Goal: Task Accomplishment & Management: Manage account settings

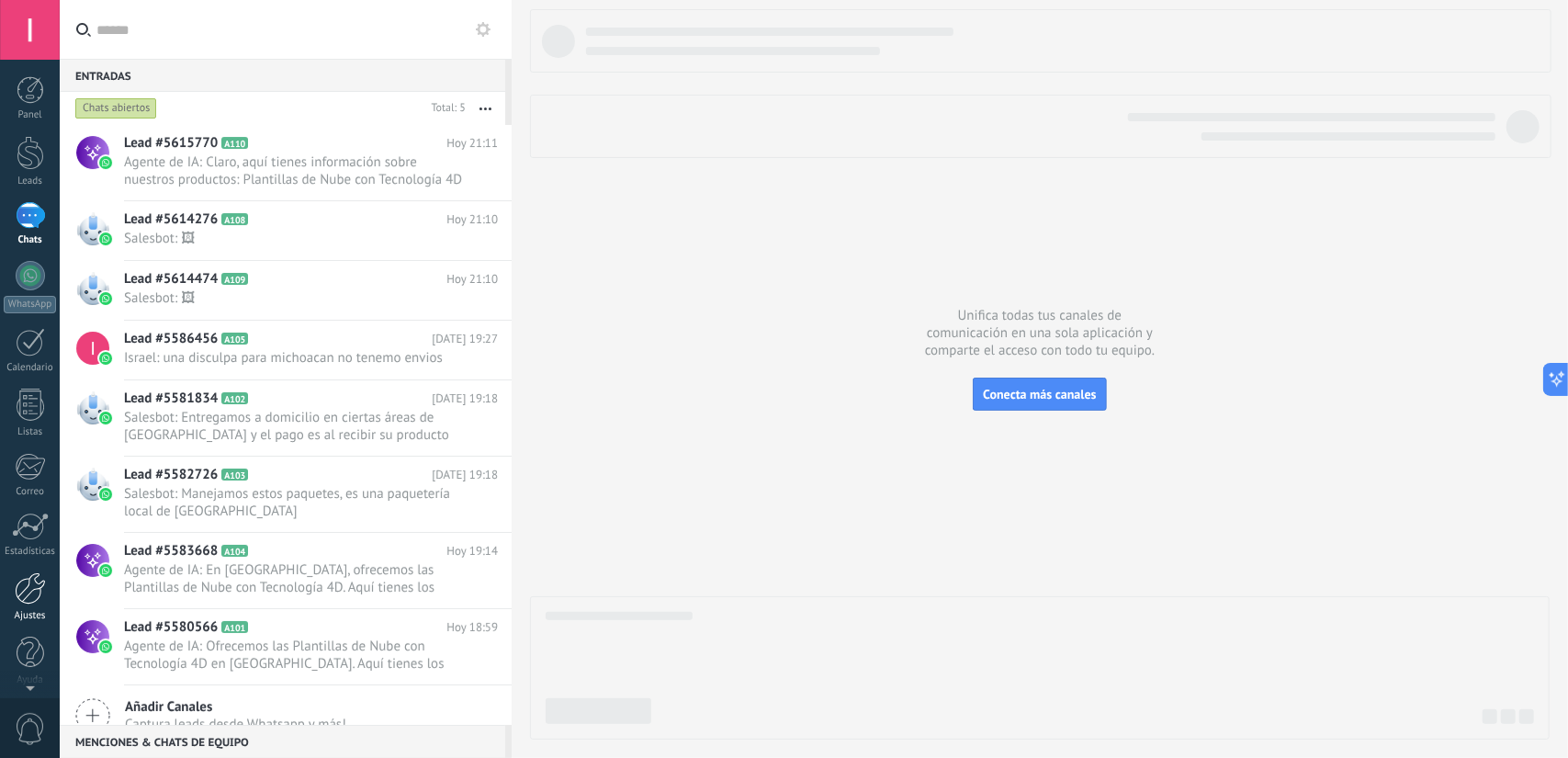
click at [30, 602] on div at bounding box center [30, 589] width 31 height 32
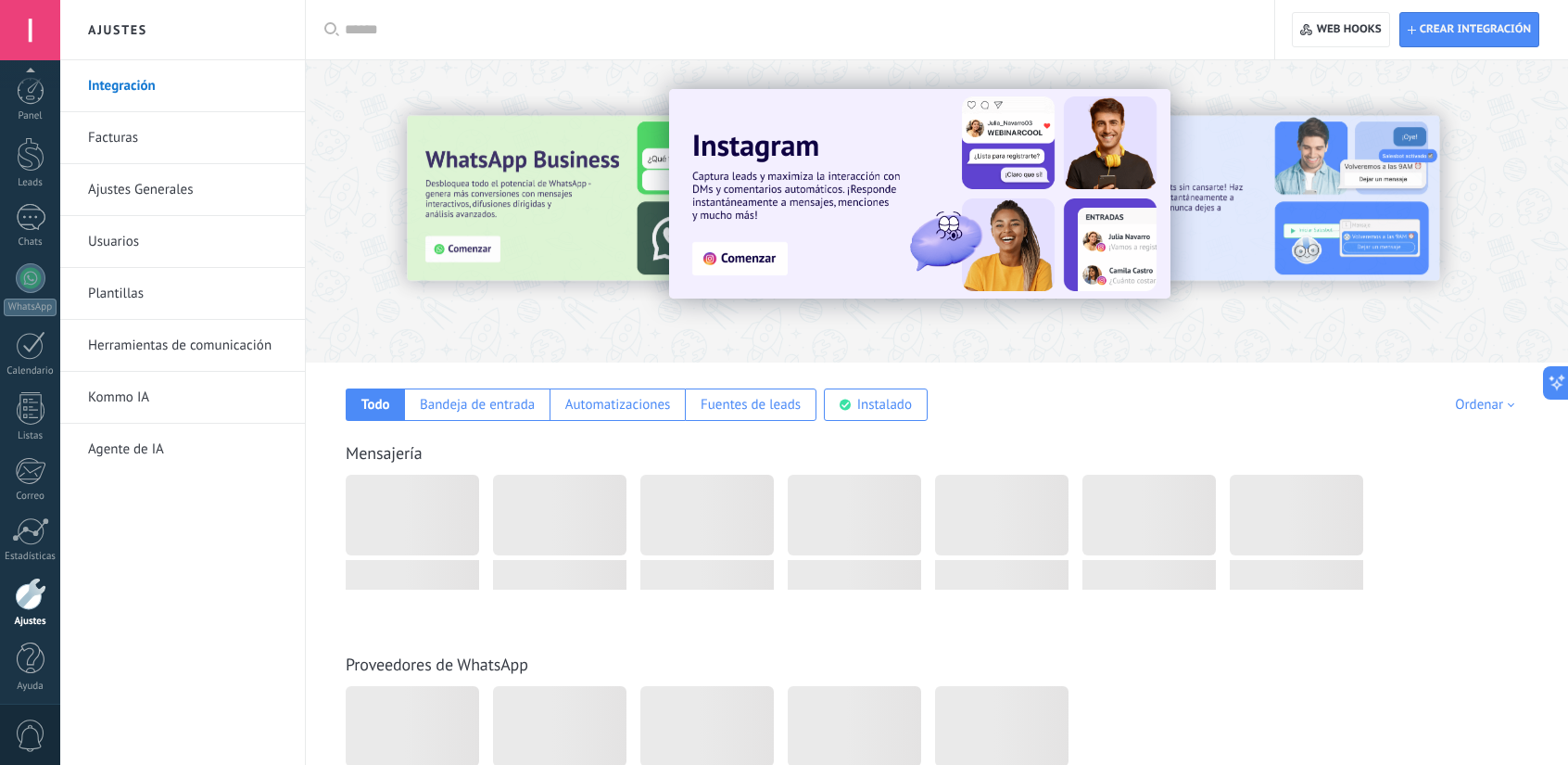
scroll to position [5, 0]
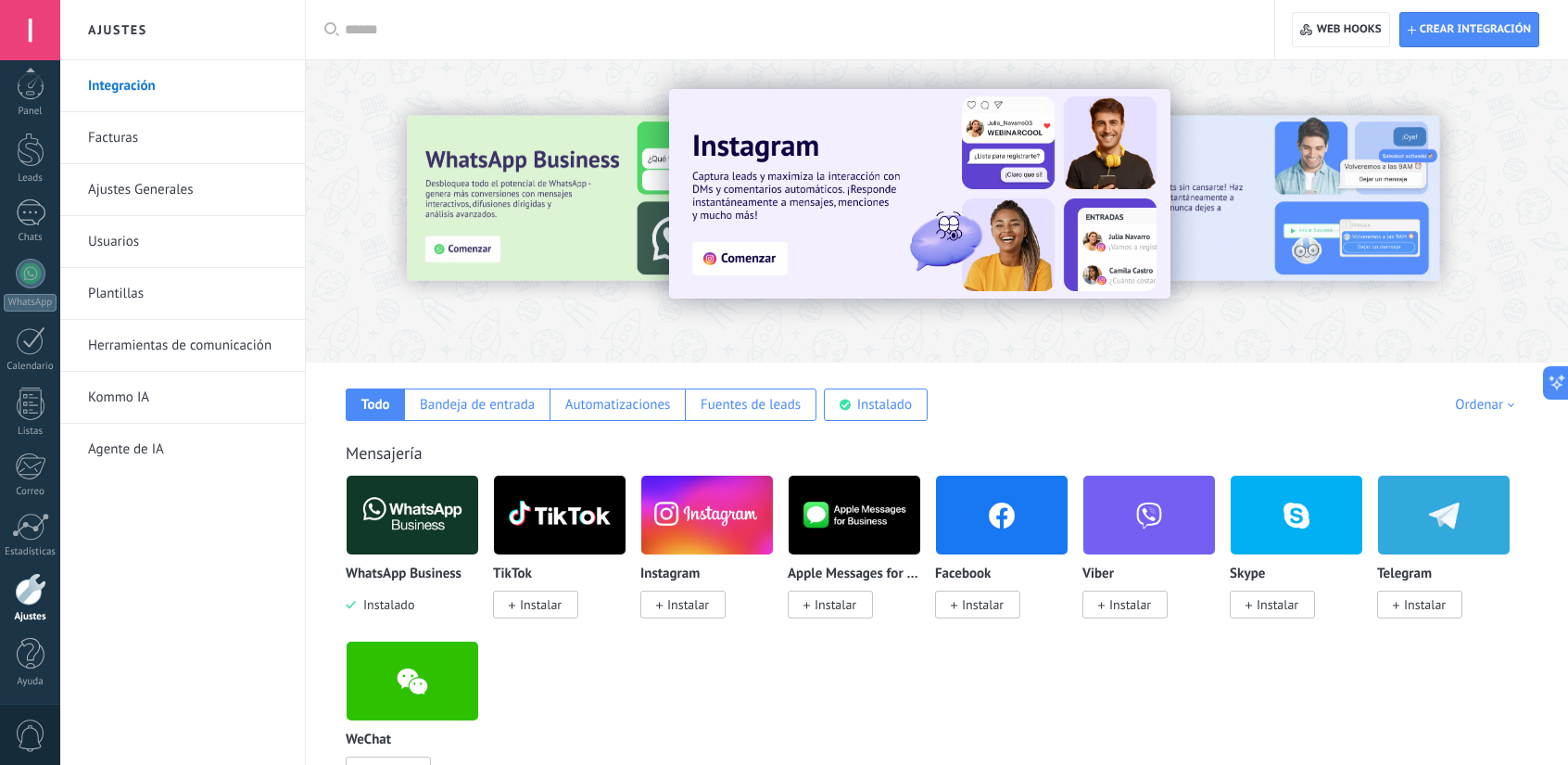
click at [408, 557] on div "WhatsApp Business Instalado" at bounding box center [412, 544] width 133 height 139
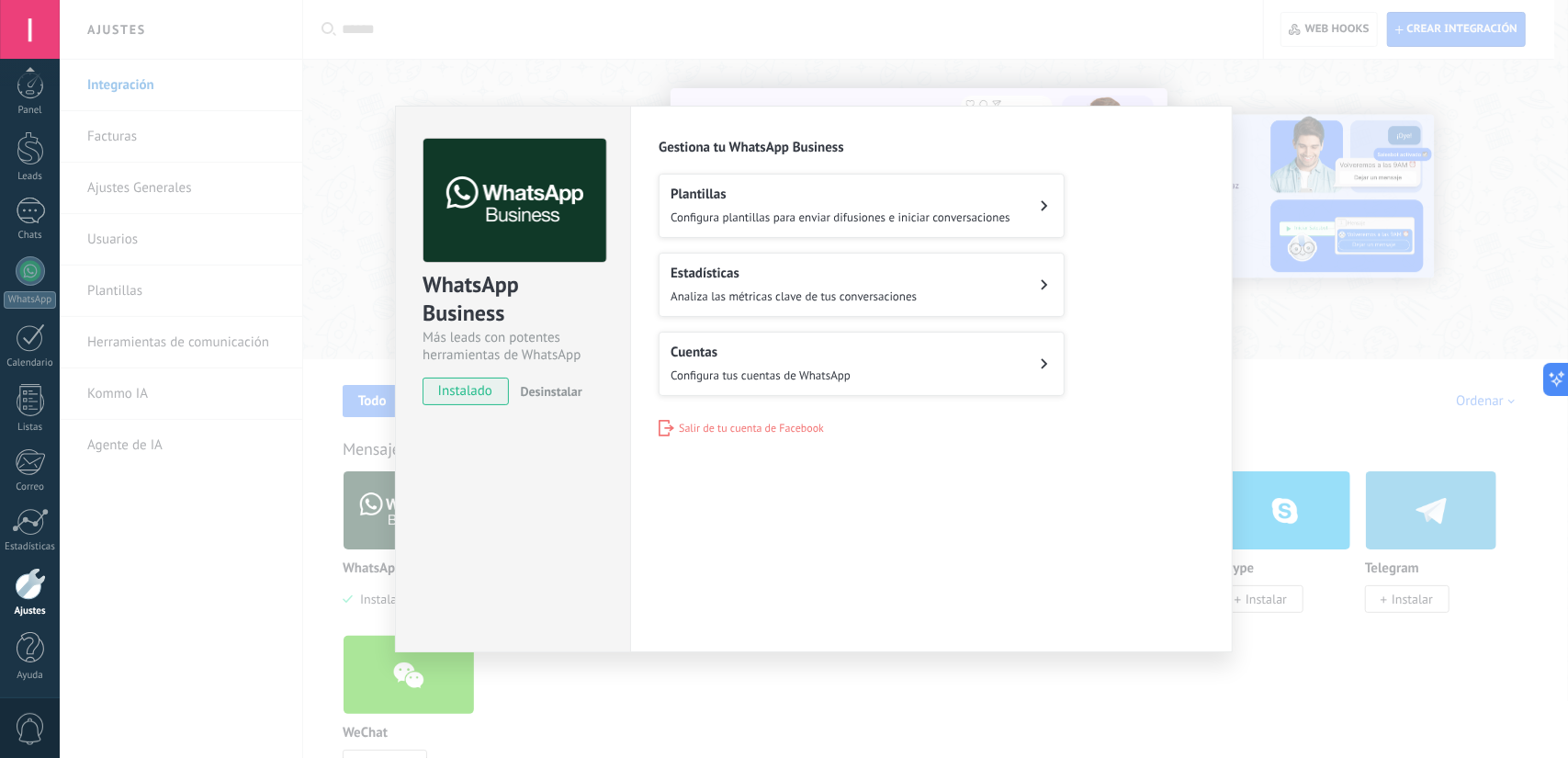
click at [229, 530] on div "WhatsApp Business Más leads con potentes herramientas de WhatsApp instalado Des…" at bounding box center [814, 379] width 1508 height 758
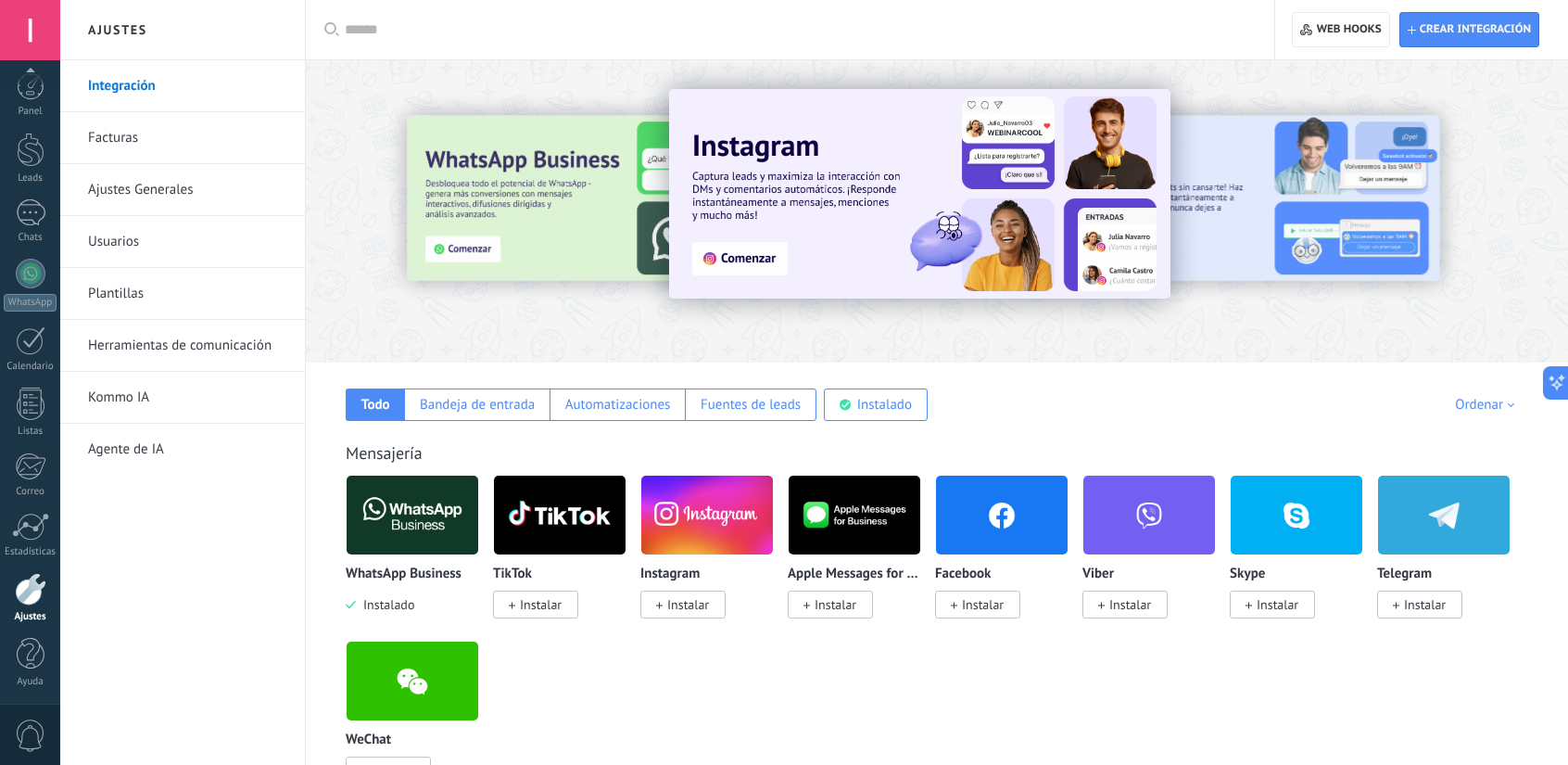
click at [188, 391] on link "Kommo IA" at bounding box center [187, 398] width 198 height 52
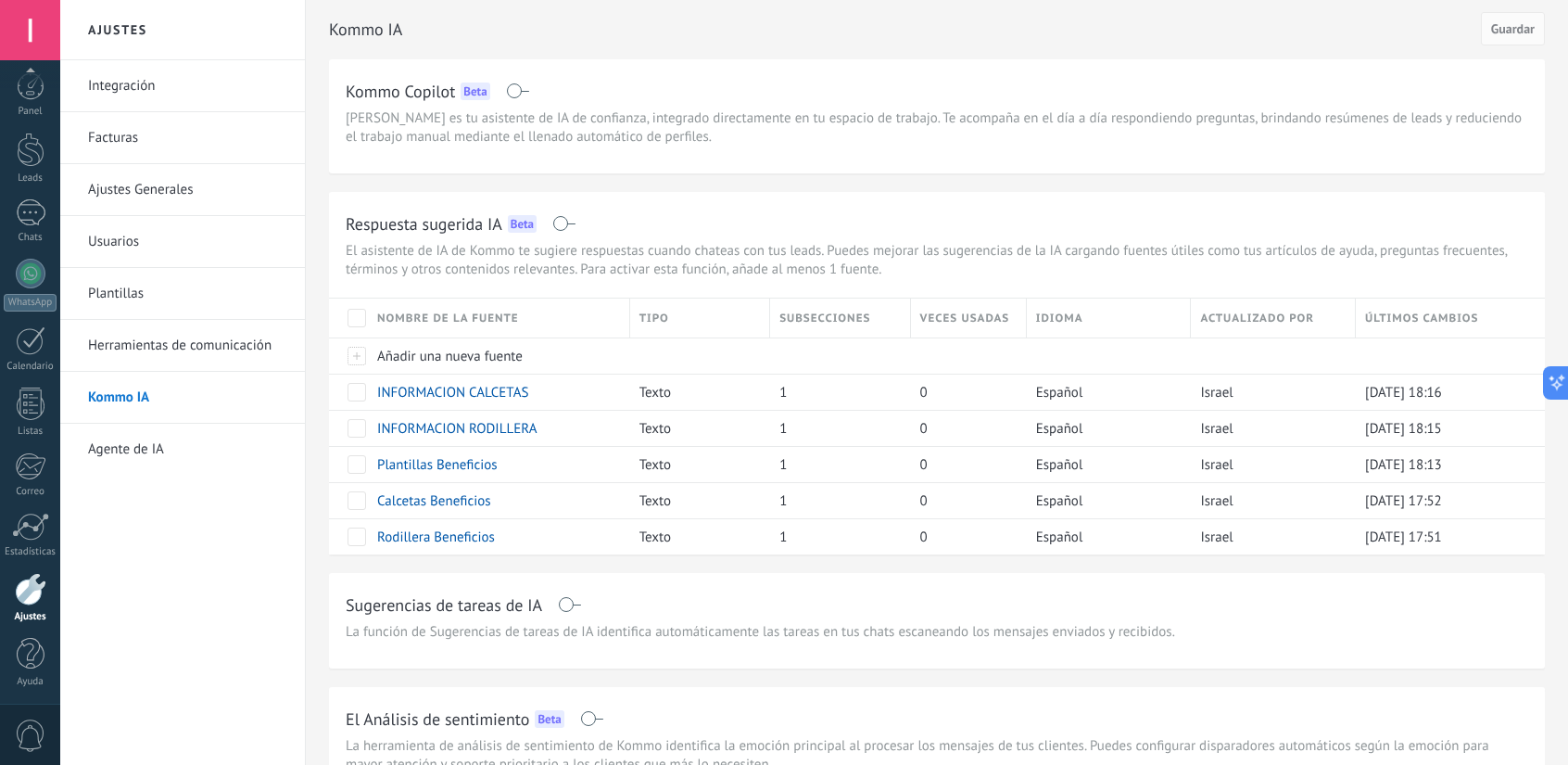
click at [154, 430] on link "Agente de IA" at bounding box center [187, 450] width 198 height 52
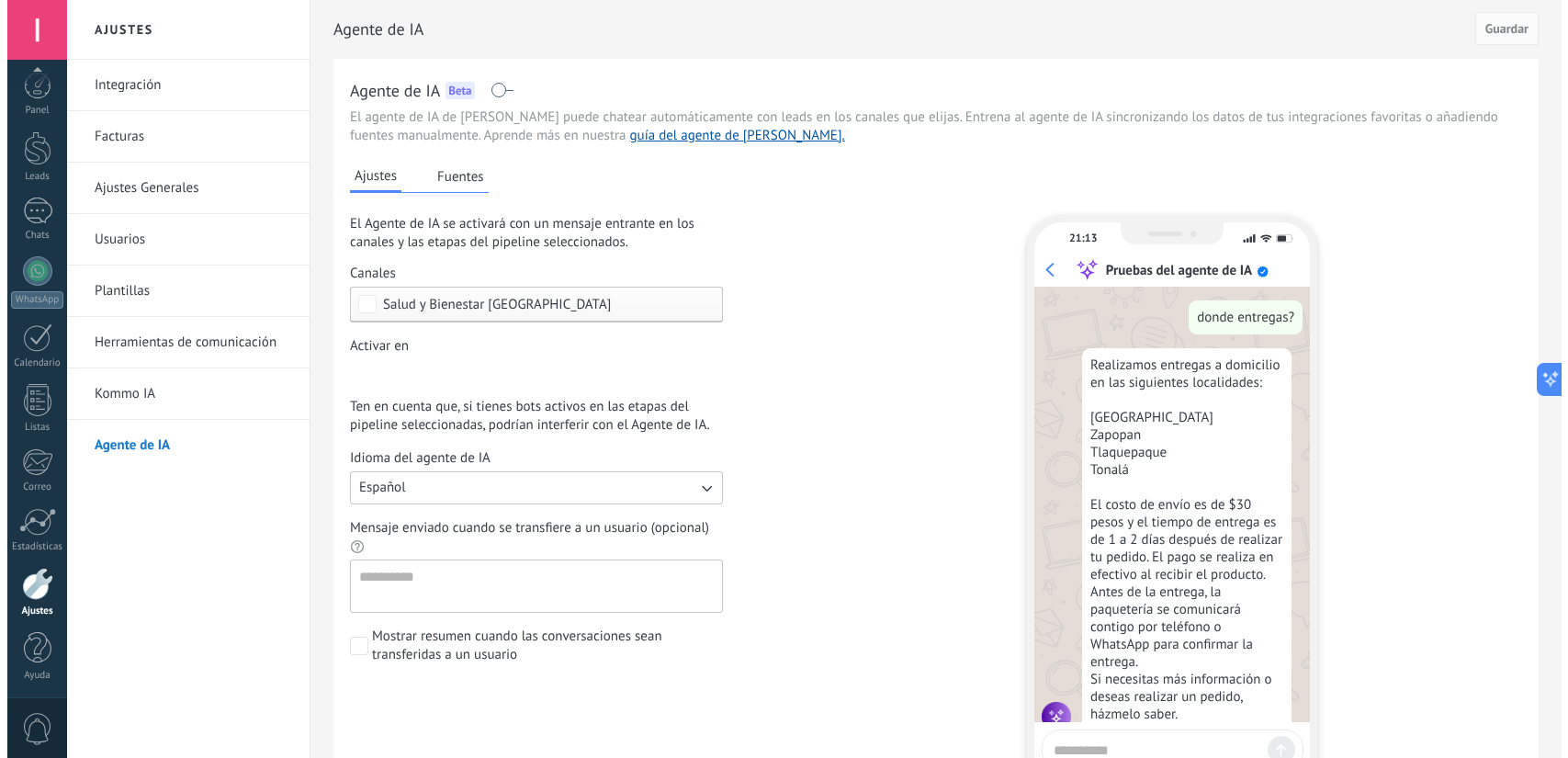
scroll to position [1064, 0]
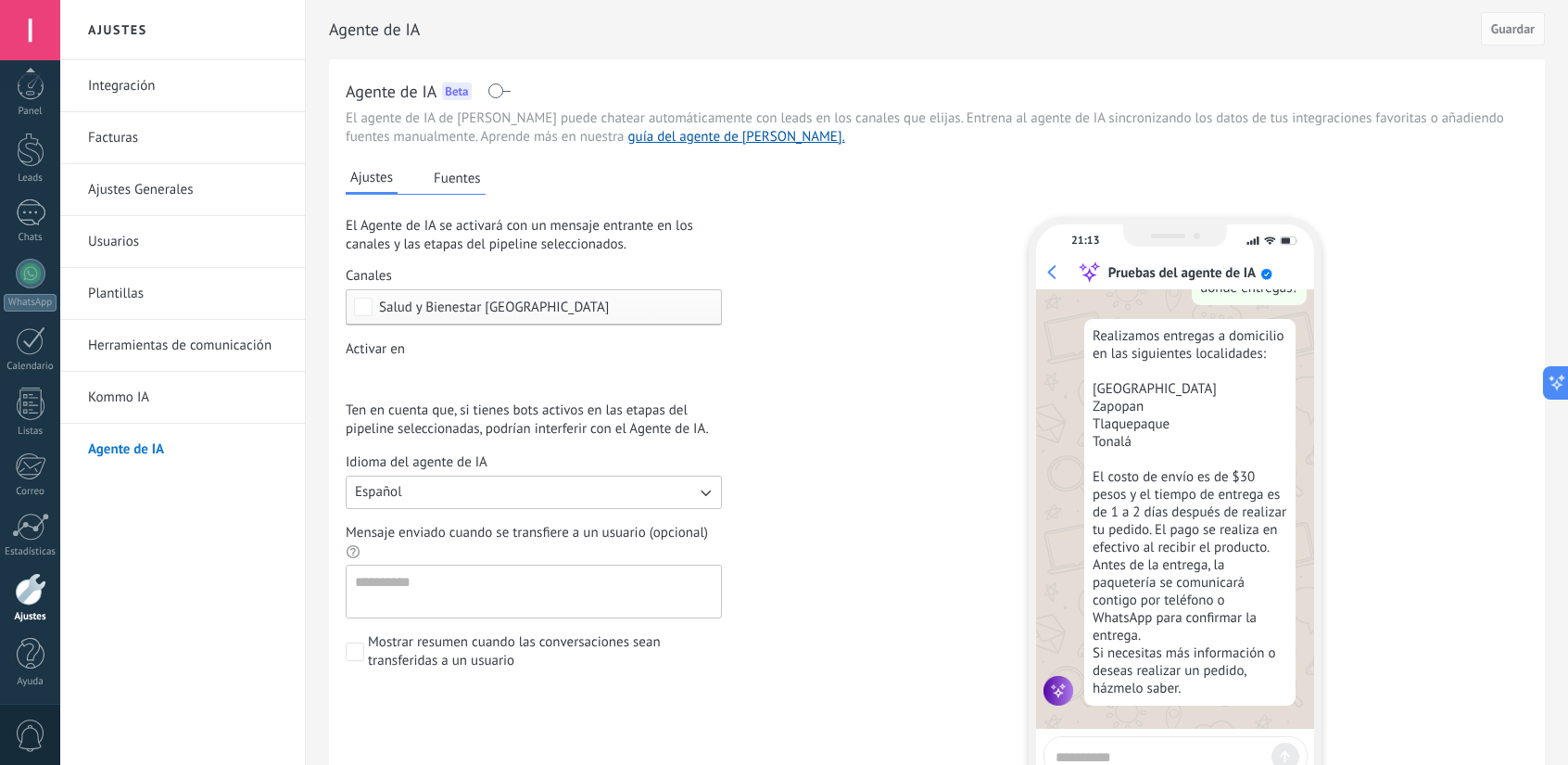
click at [499, 90] on span at bounding box center [498, 91] width 24 height 15
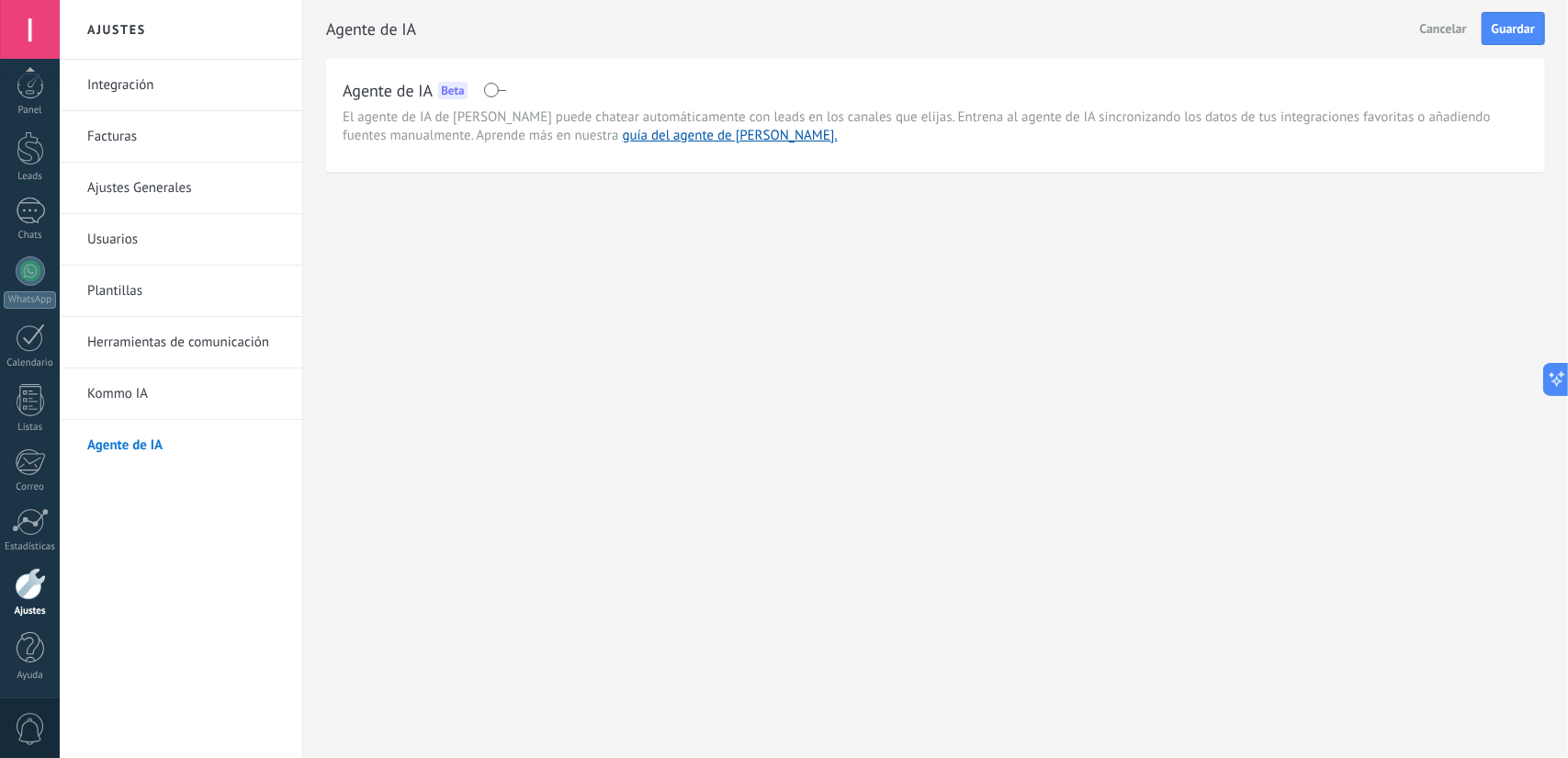
click at [211, 385] on link "Kommo IA" at bounding box center [185, 394] width 196 height 51
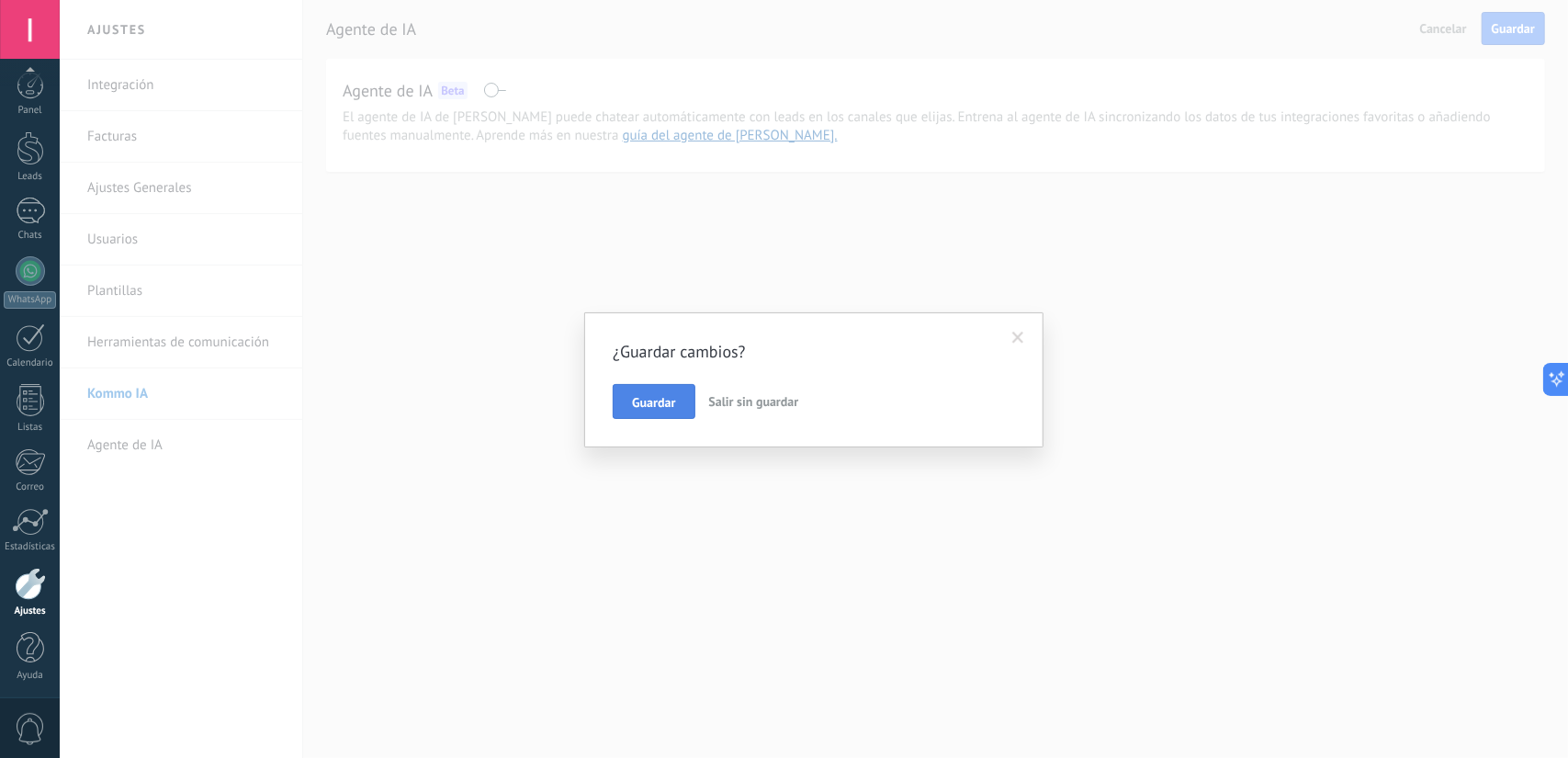
click at [647, 404] on span "Guardar" at bounding box center [653, 402] width 43 height 13
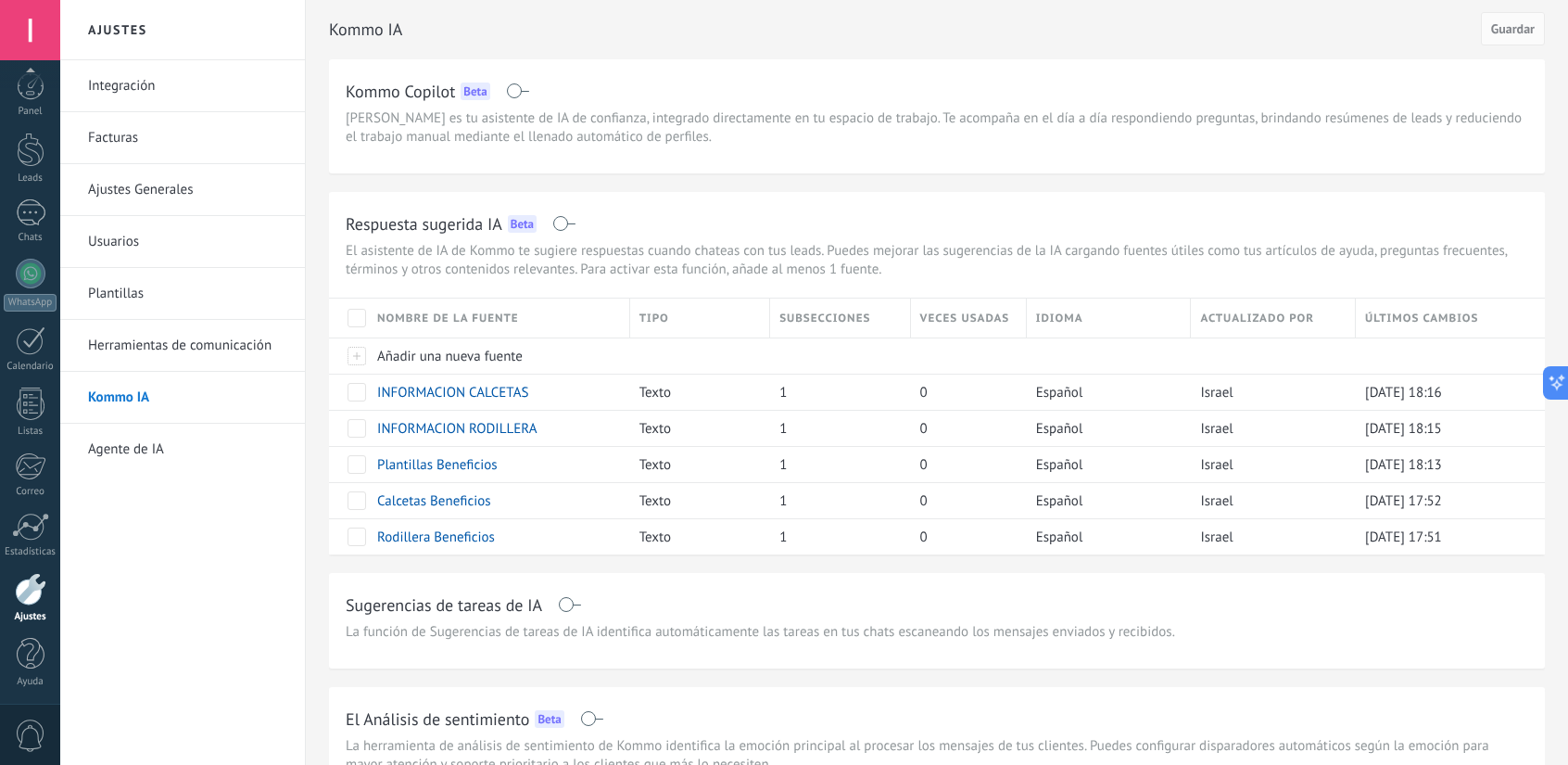
click at [568, 224] on span at bounding box center [564, 224] width 24 height 15
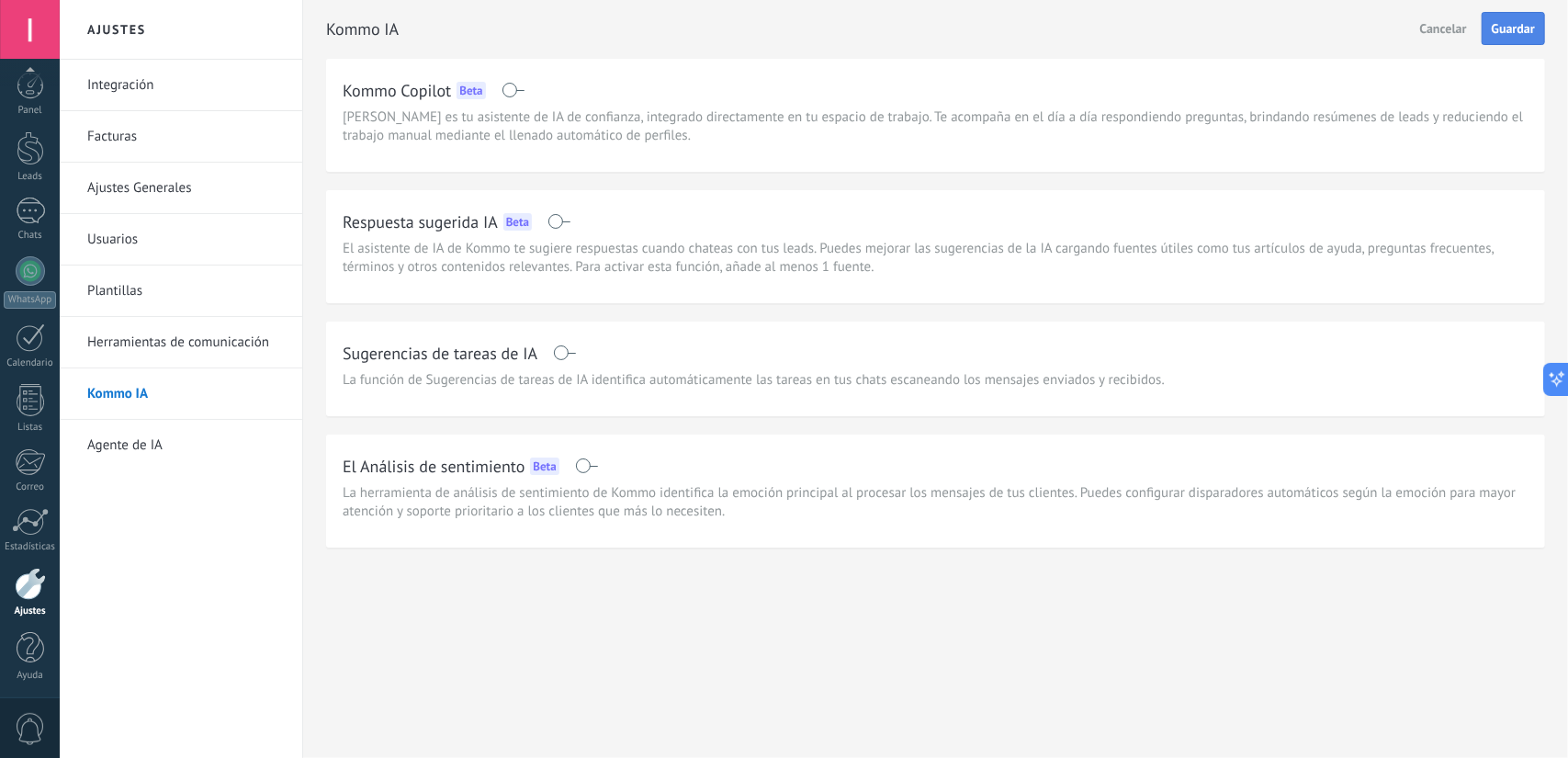
click at [1501, 25] on span "Guardar" at bounding box center [1513, 29] width 43 height 13
click at [46, 266] on link "WhatsApp" at bounding box center [30, 283] width 60 height 52
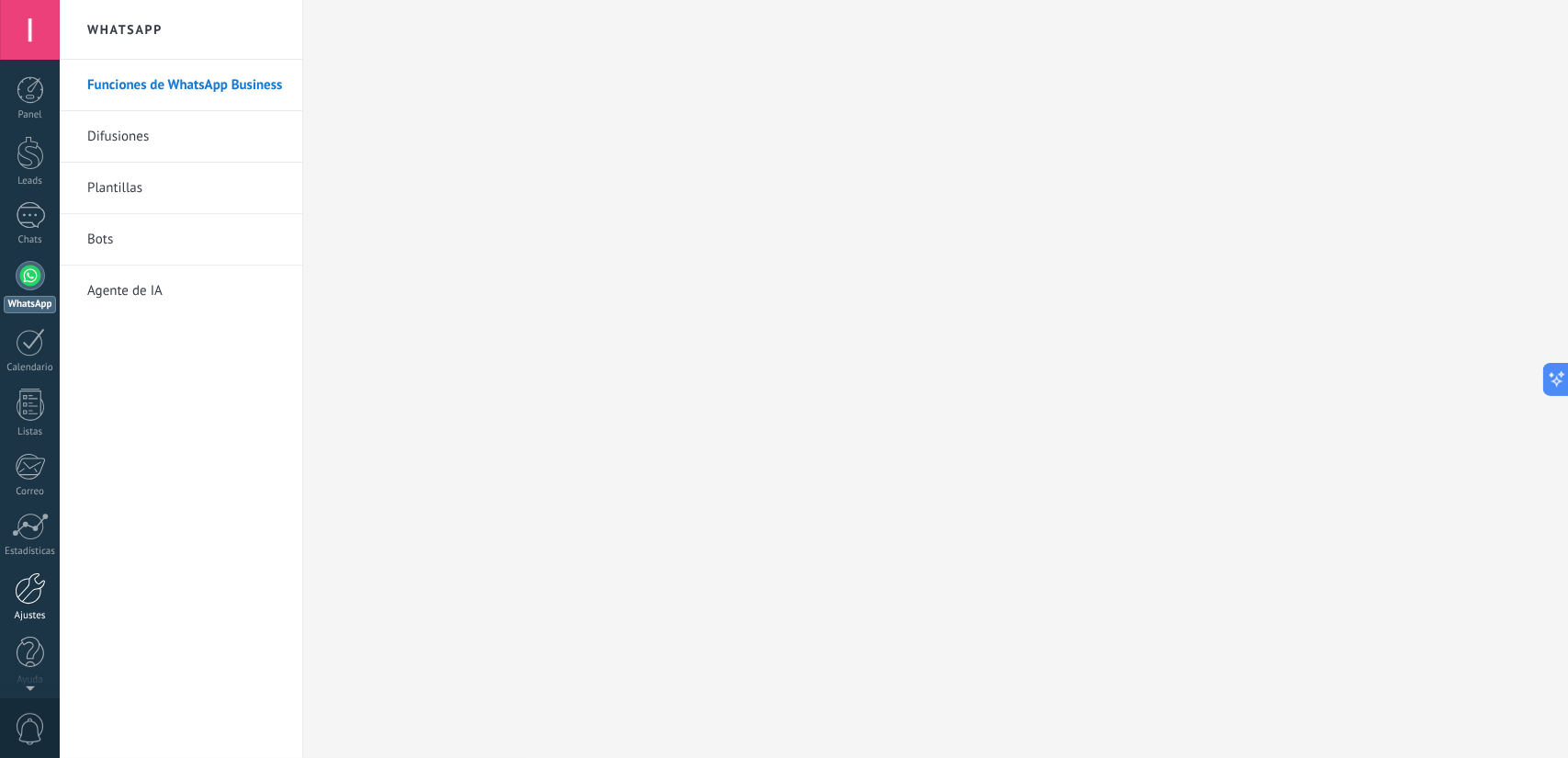
click at [35, 605] on link "Ajustes" at bounding box center [30, 597] width 60 height 50
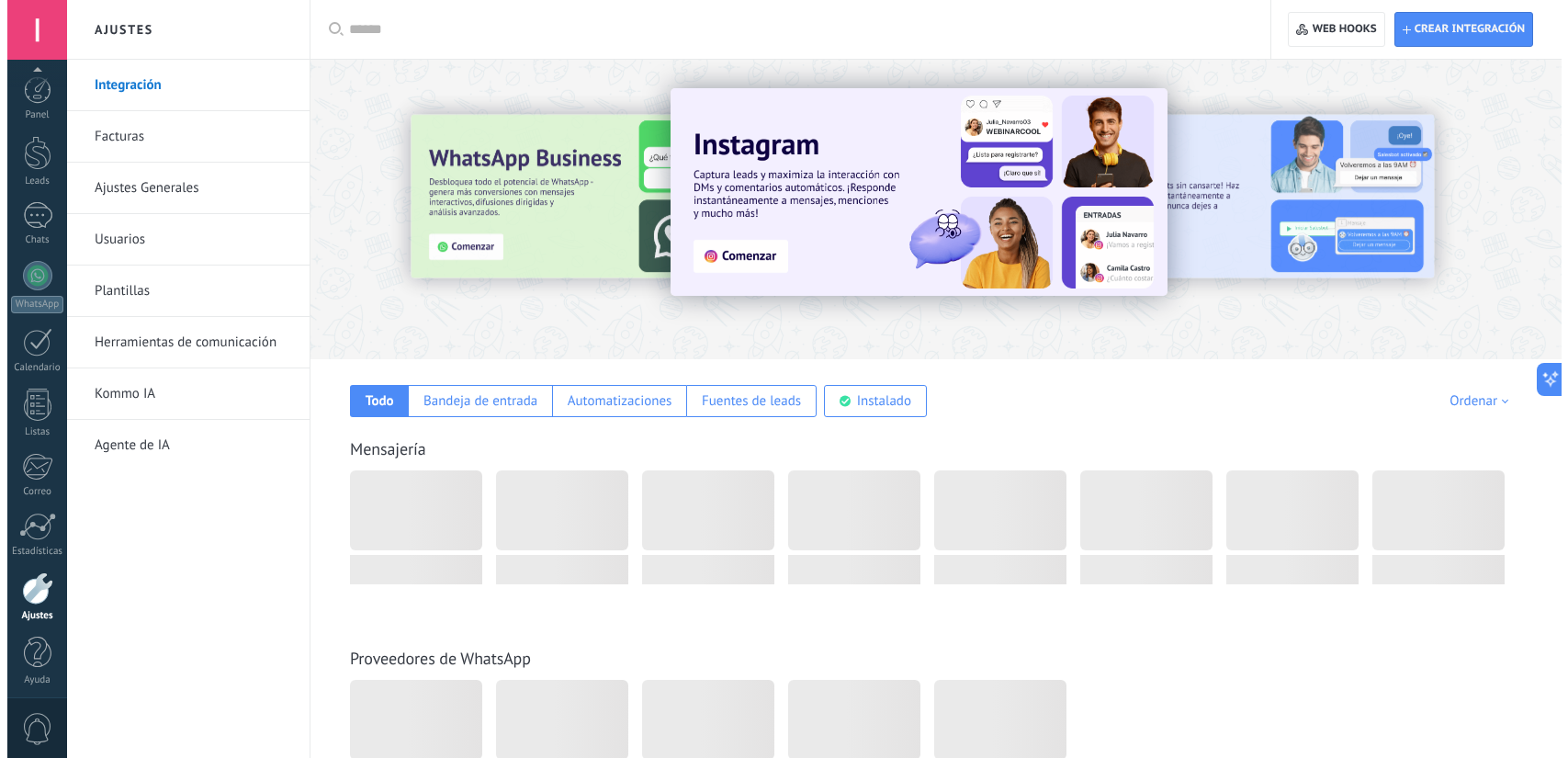
scroll to position [5, 0]
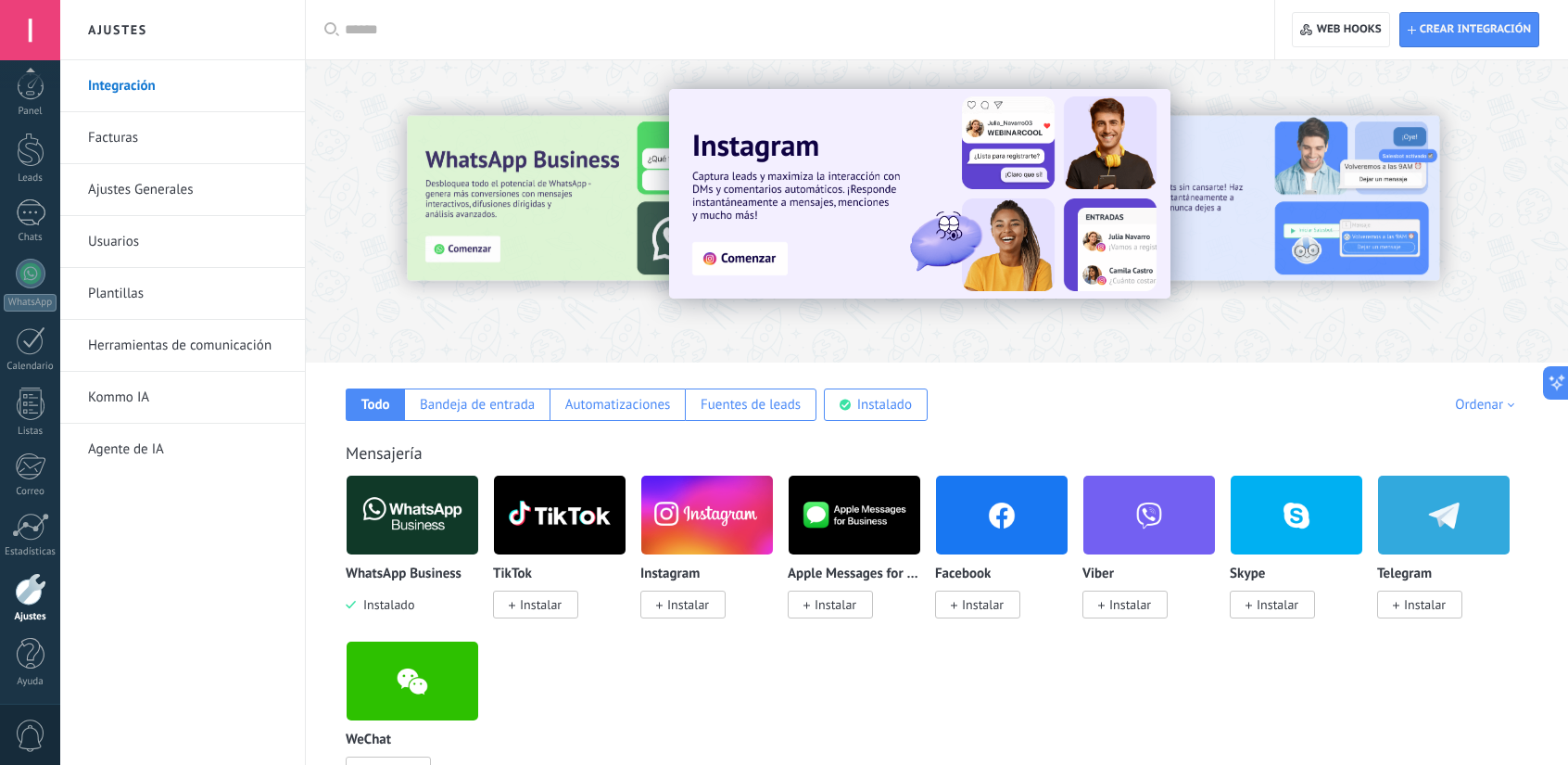
click at [417, 544] on img at bounding box center [412, 515] width 131 height 90
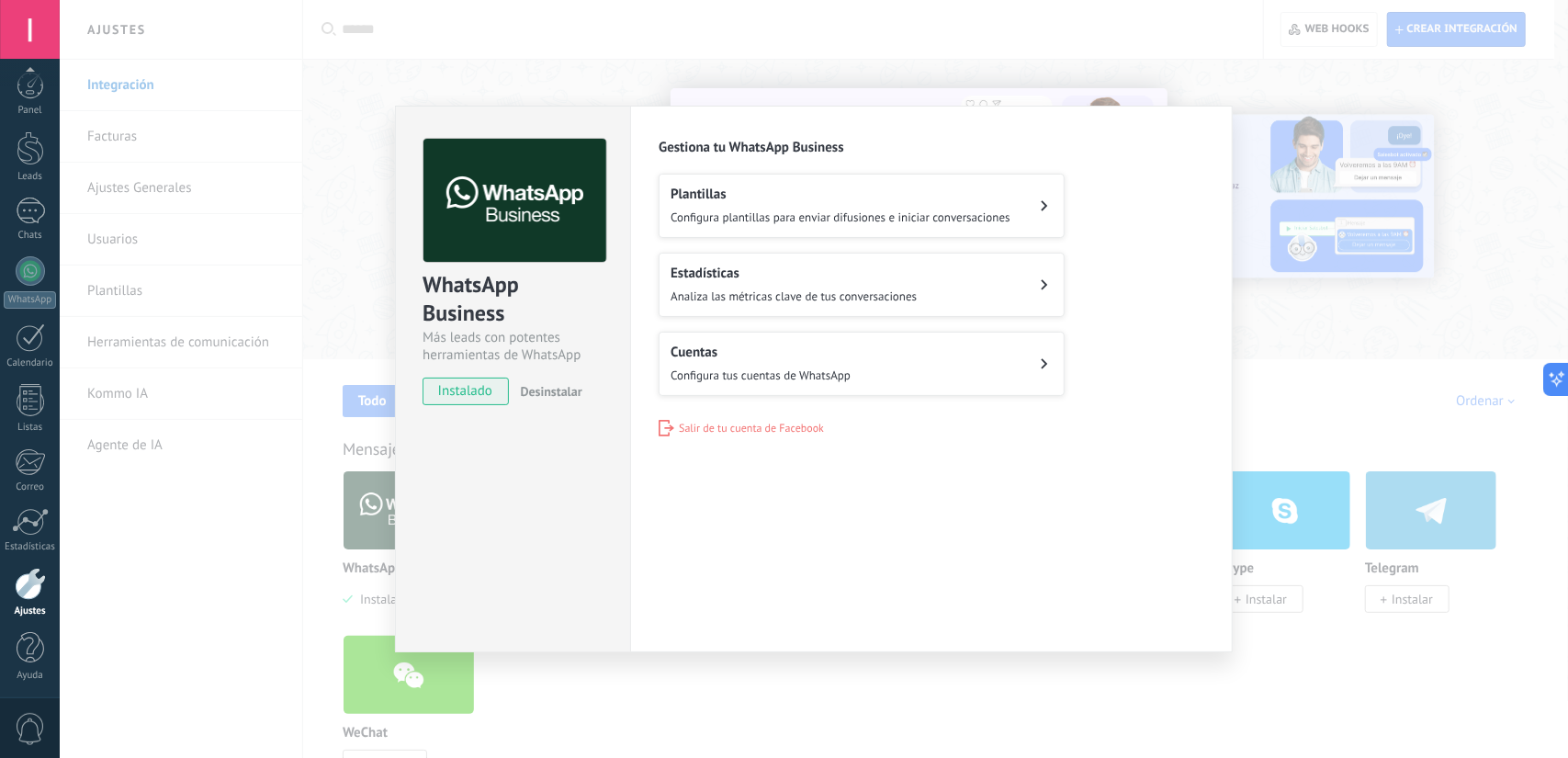
click at [541, 392] on span "Desinstalar" at bounding box center [552, 391] width 62 height 17
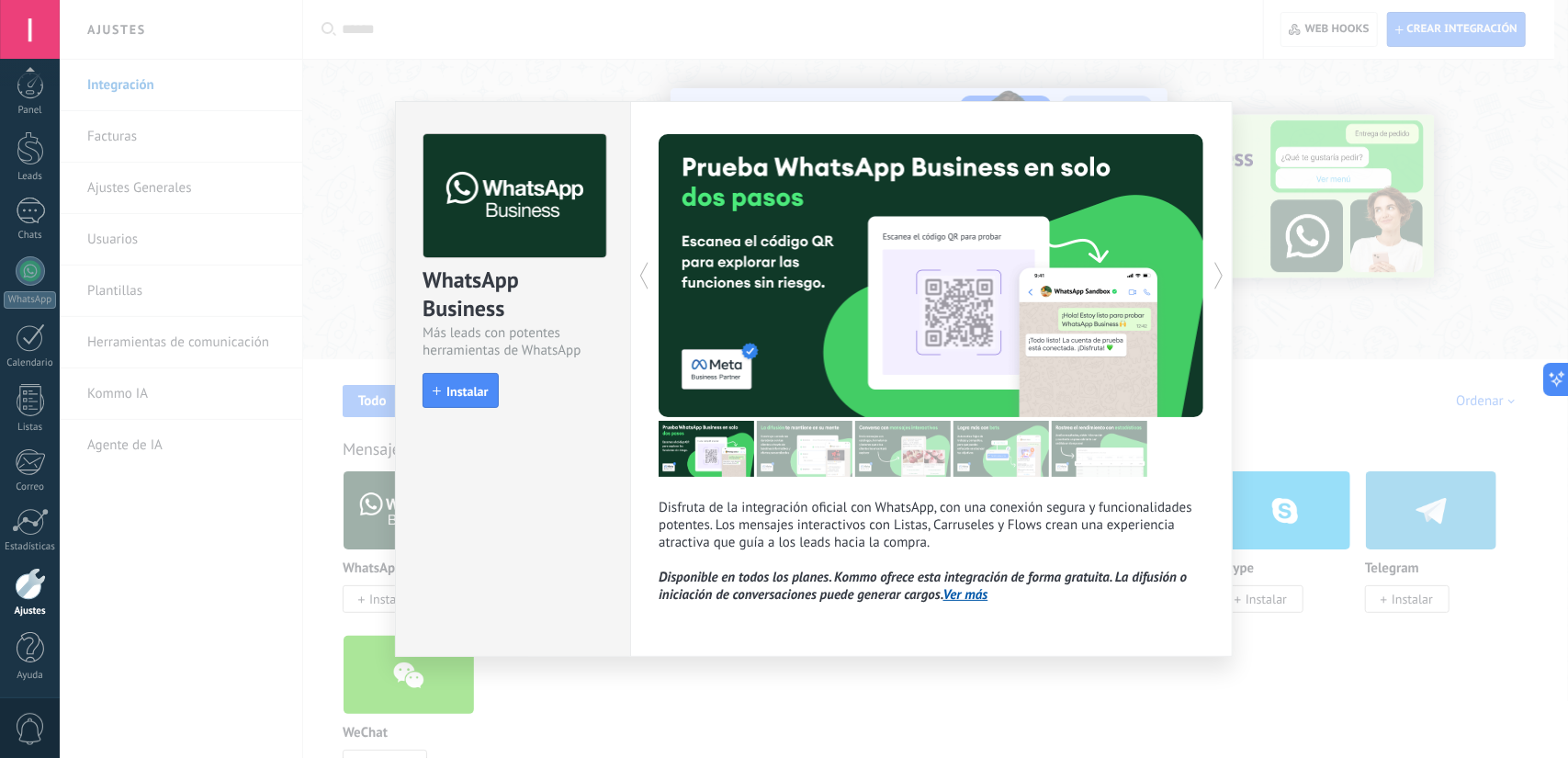
click at [179, 547] on div "WhatsApp Business Más leads con potentes herramientas de WhatsApp install Insta…" at bounding box center [814, 379] width 1508 height 758
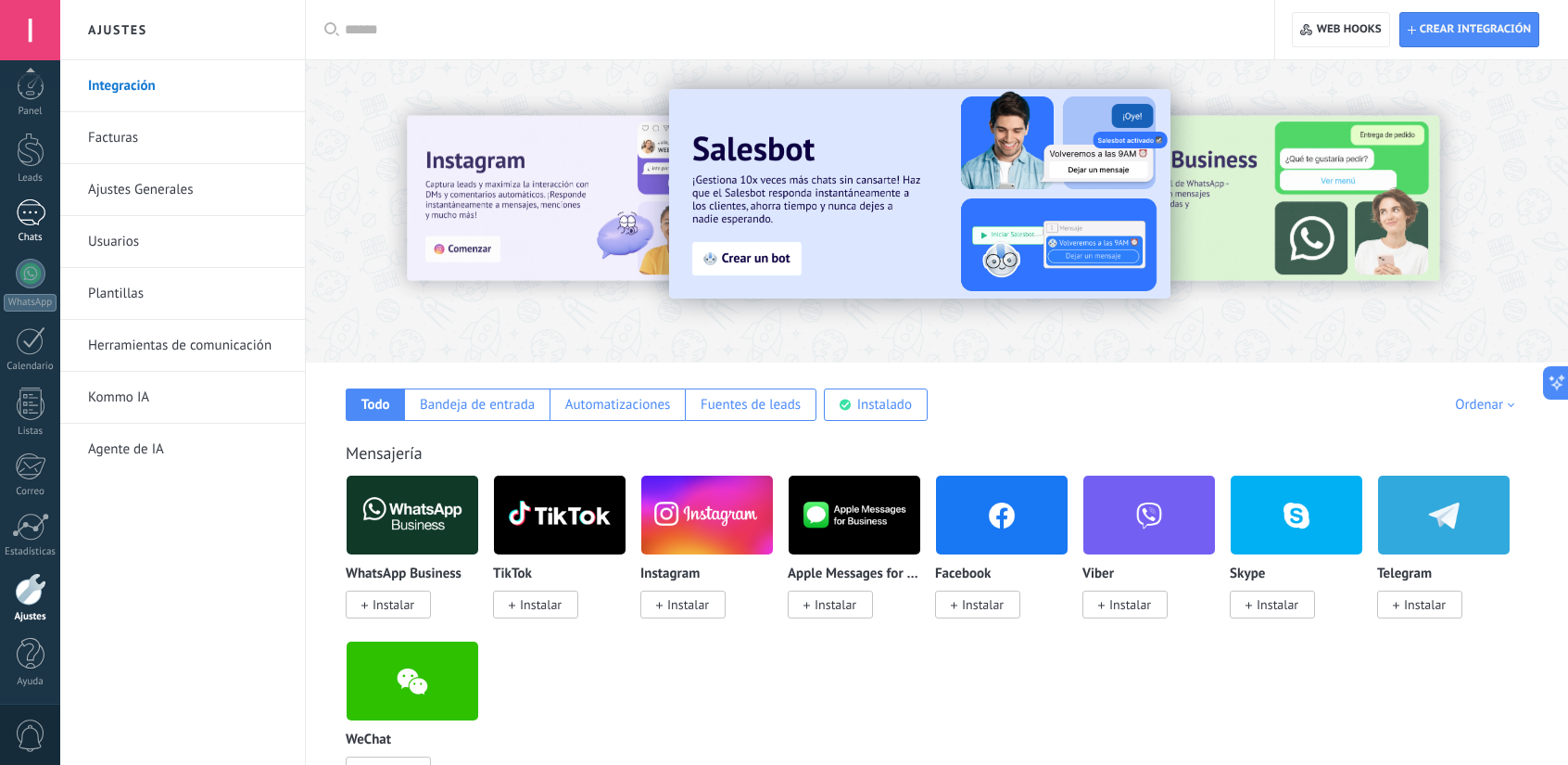
click at [20, 234] on div "Chats" at bounding box center [30, 237] width 54 height 12
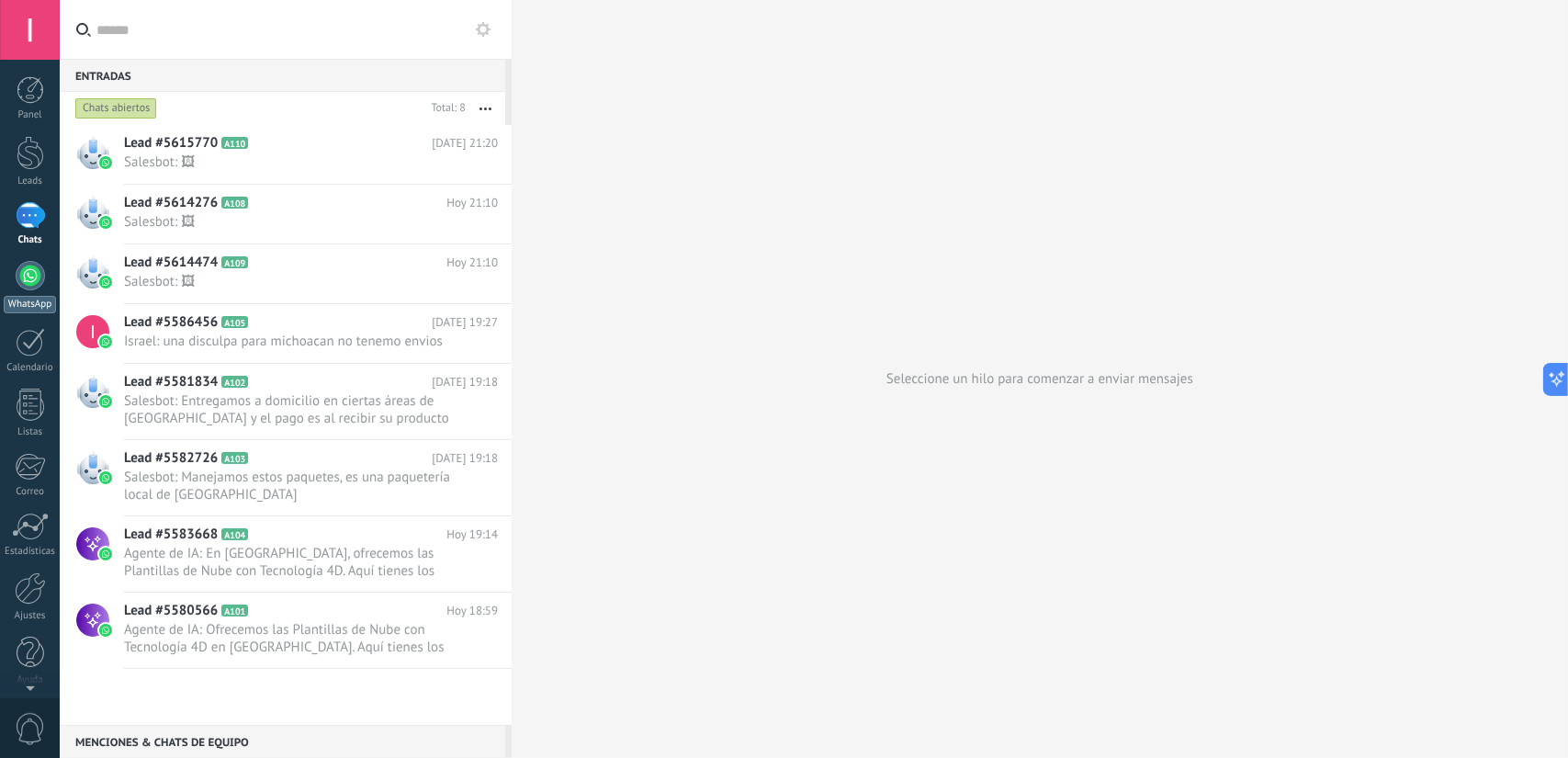
scroll to position [25, 0]
click at [33, 300] on div "WhatsApp" at bounding box center [30, 304] width 52 height 18
